Goal: Navigation & Orientation: Find specific page/section

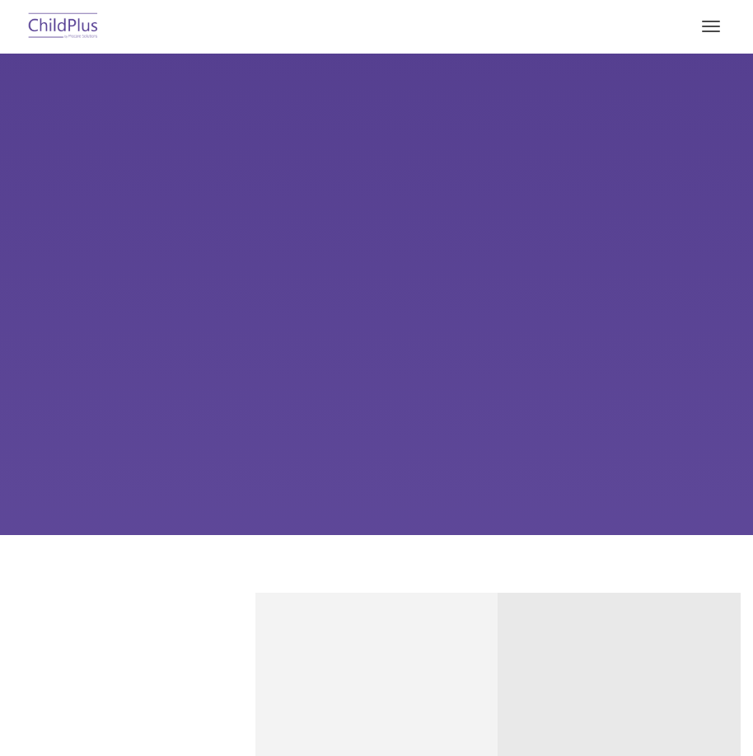
type input ""
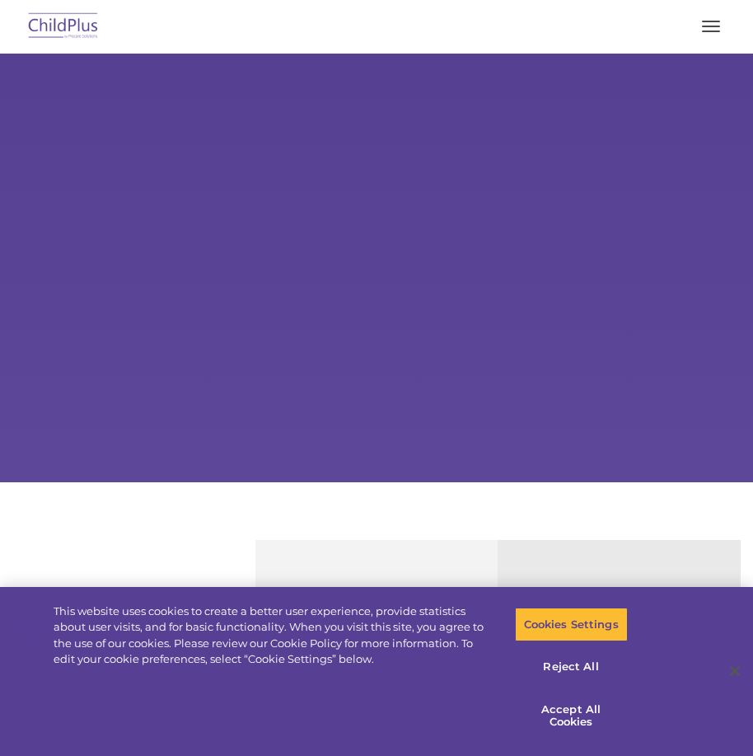
select select "MEDIUM"
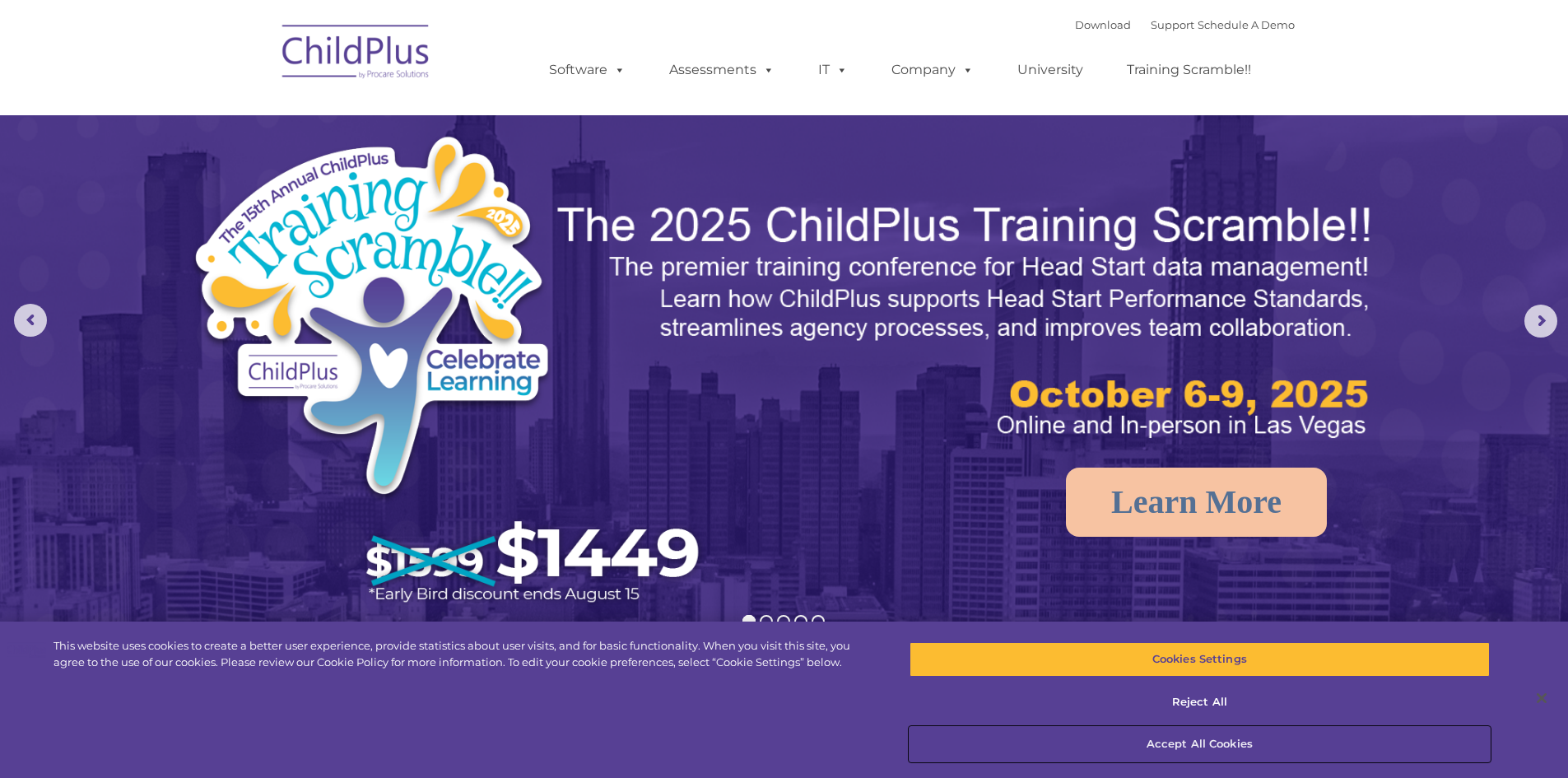
click at [752, 740] on button "Accept All Cookies" at bounding box center [1199, 744] width 580 height 35
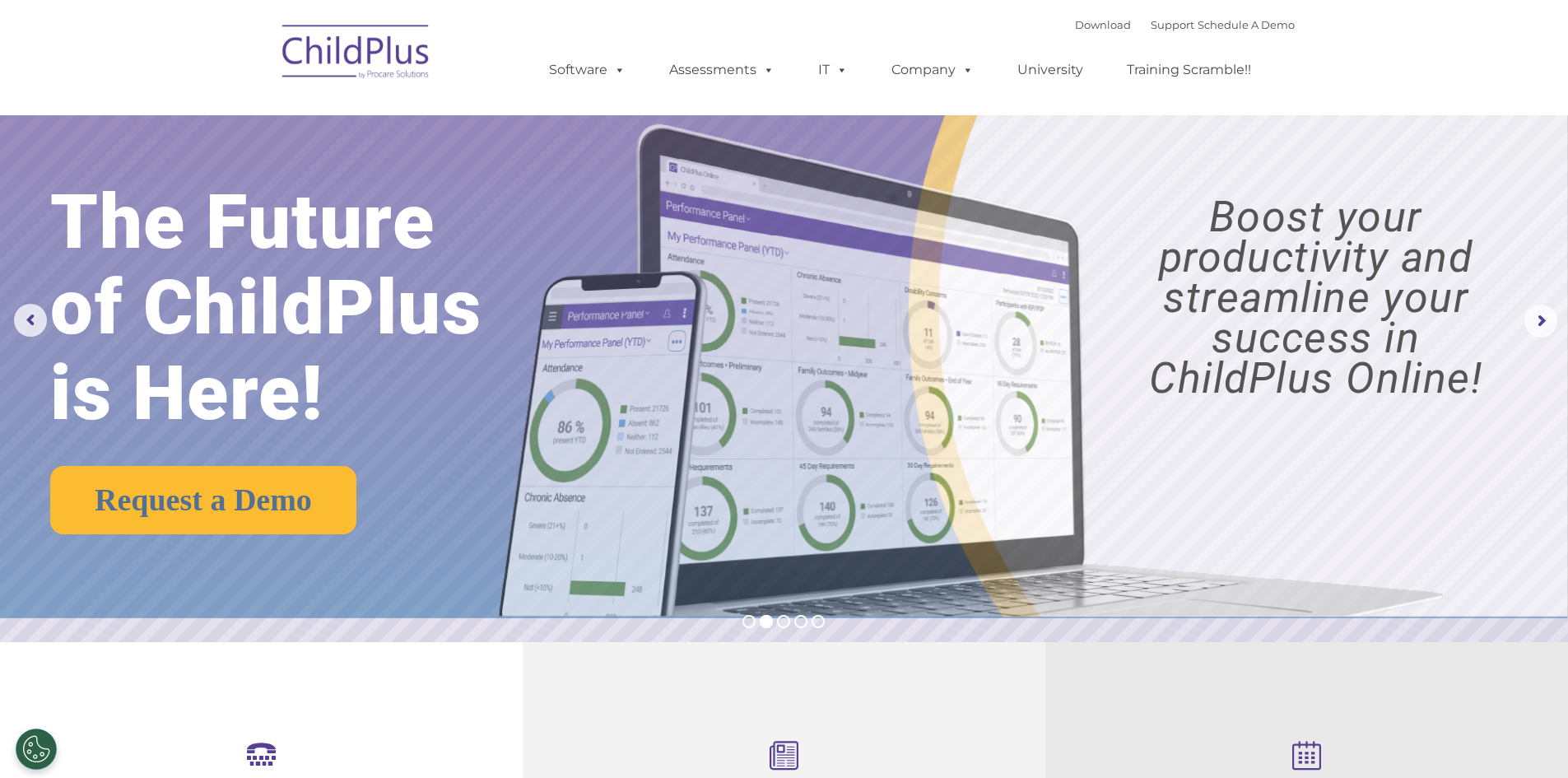
click at [405, 73] on img at bounding box center [356, 54] width 165 height 82
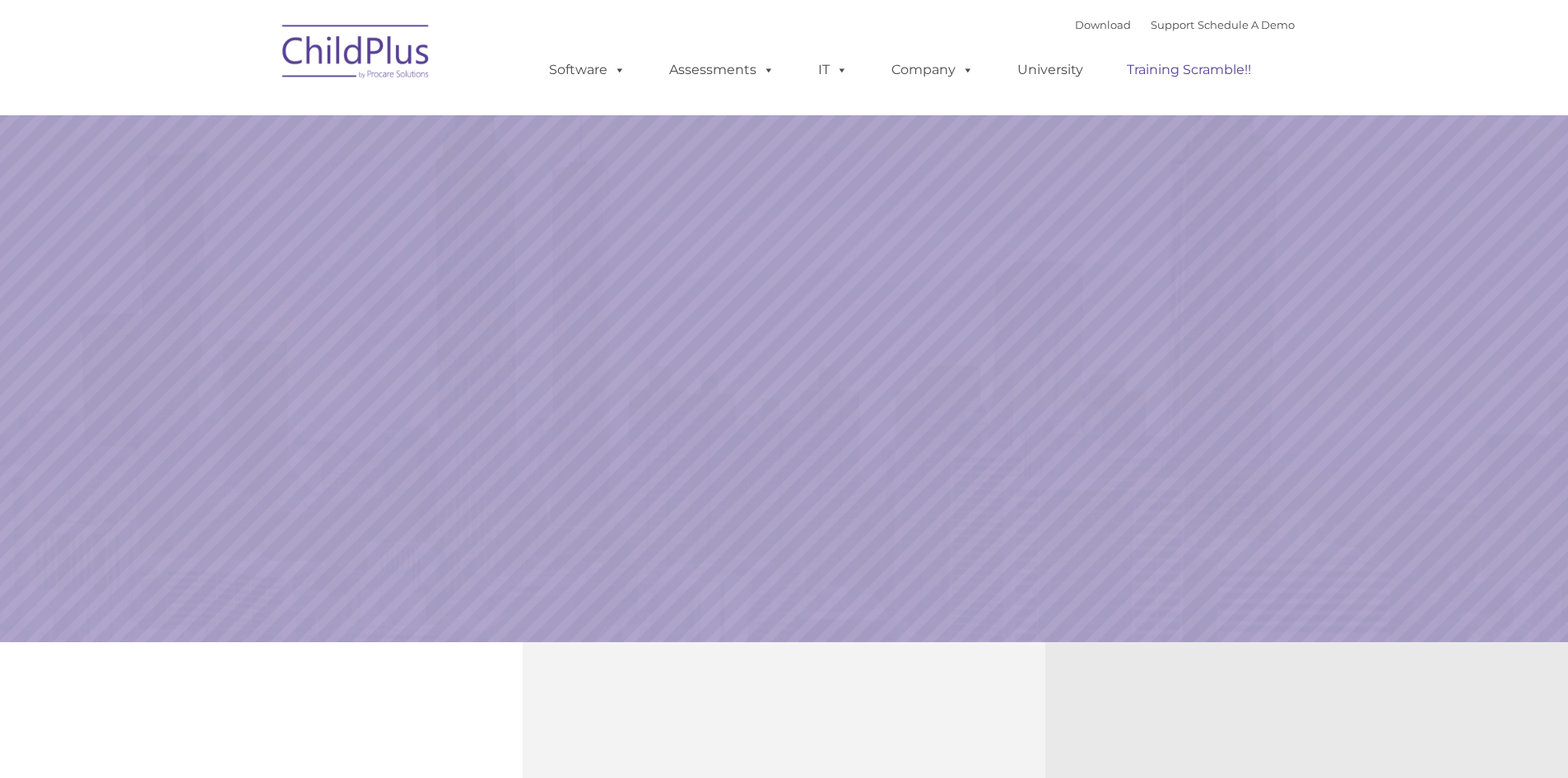
select select "MEDIUM"
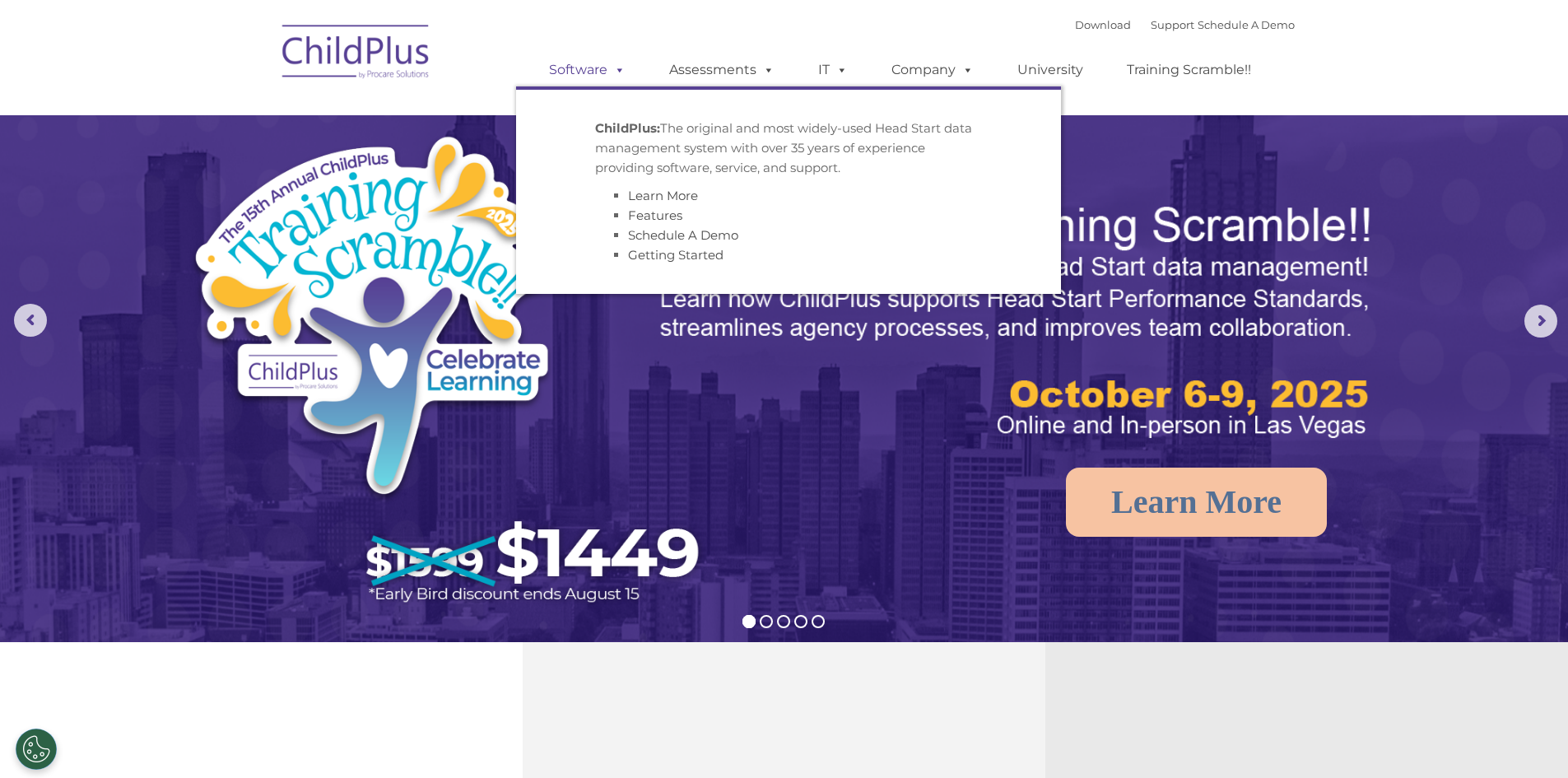
click at [564, 65] on link "Software" at bounding box center [587, 70] width 110 height 33
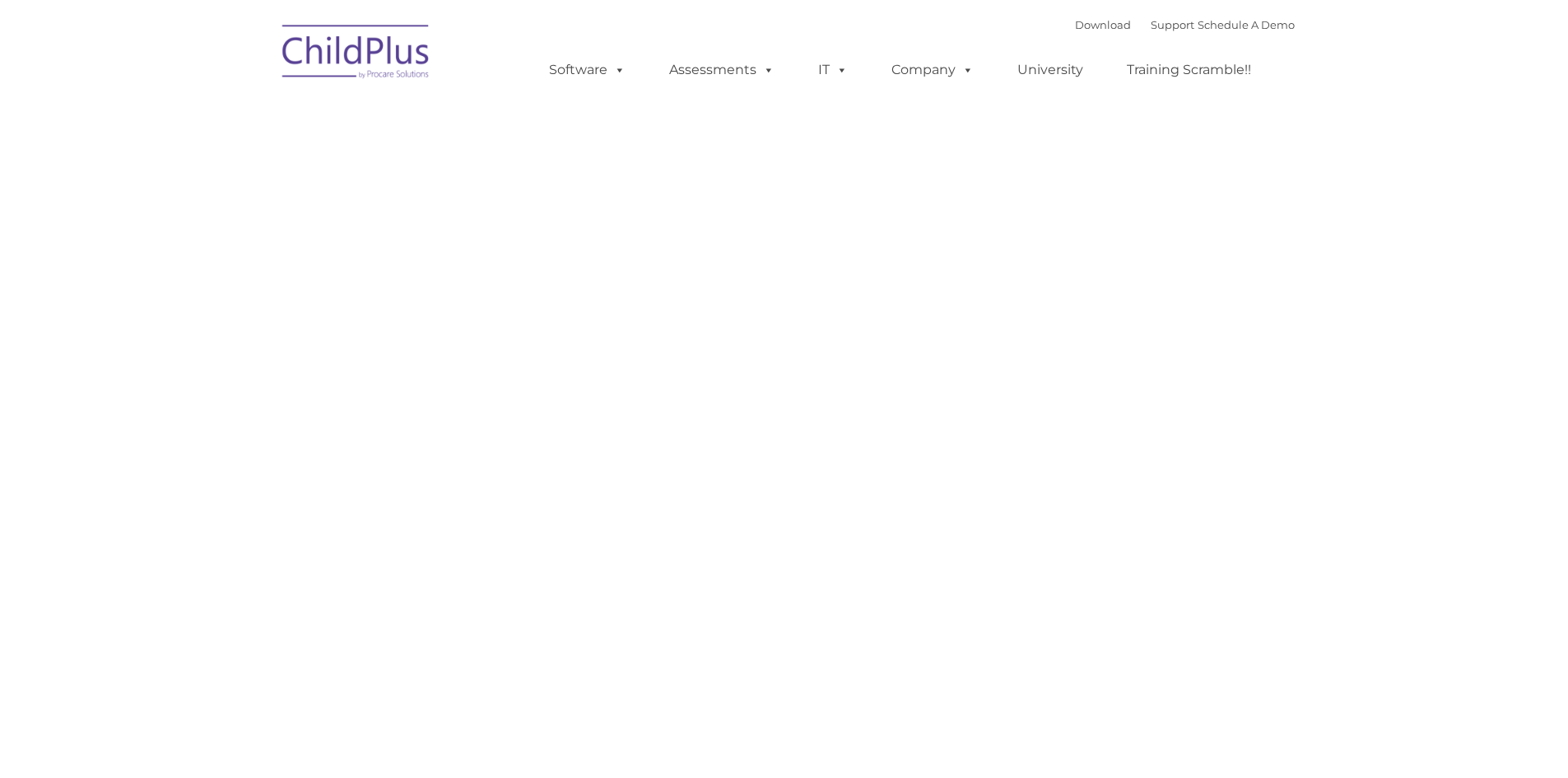
type input ""
